Goal: Find specific page/section: Find specific page/section

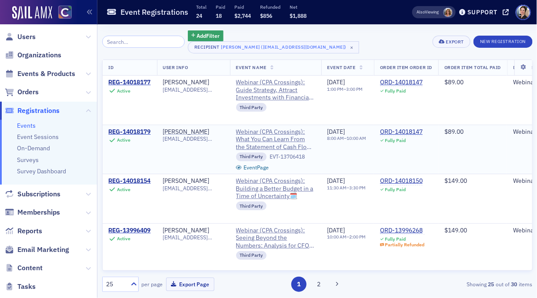
scroll to position [30, 0]
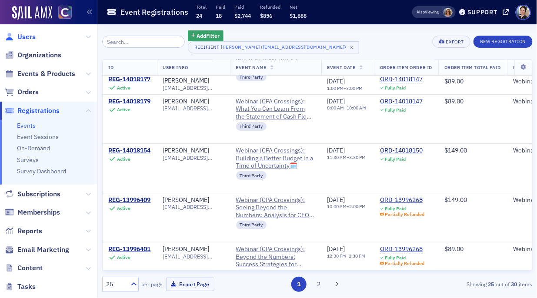
click at [28, 35] on span "Users" at bounding box center [26, 37] width 18 height 10
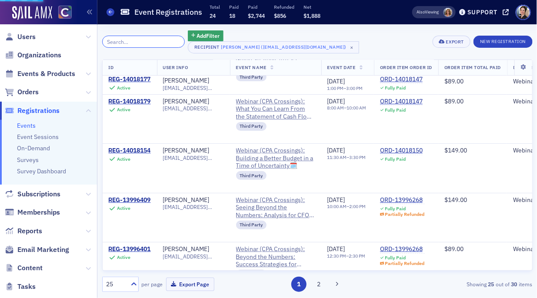
click at [134, 42] on input "search" at bounding box center [143, 42] width 83 height 12
